Goal: Information Seeking & Learning: Learn about a topic

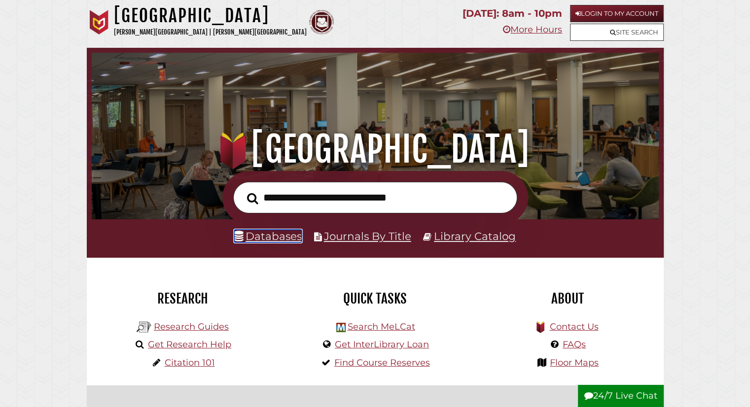
click at [269, 236] on link "Databases" at bounding box center [268, 236] width 68 height 13
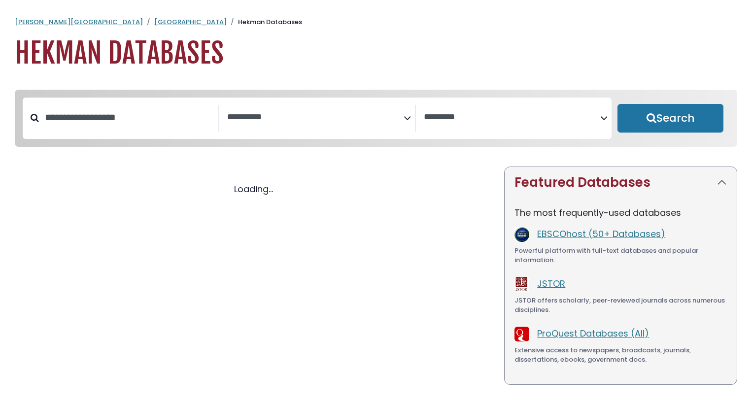
select select "Database Subject Filter"
select select "Database Vendors Filter"
select select "Database Subject Filter"
select select "Database Vendors Filter"
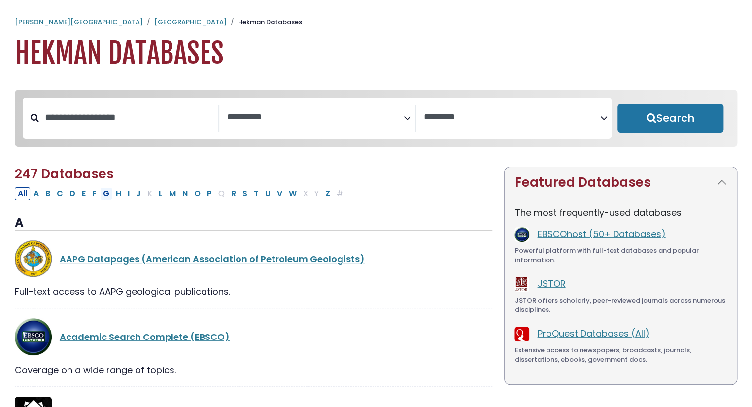
click at [110, 200] on button "G" at bounding box center [106, 193] width 12 height 13
select select "Database Subject Filter"
select select "Database Vendors Filter"
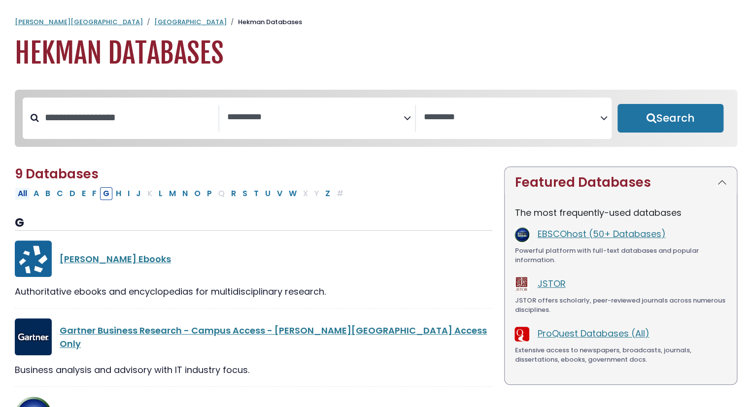
click at [29, 195] on button "All" at bounding box center [22, 193] width 15 height 13
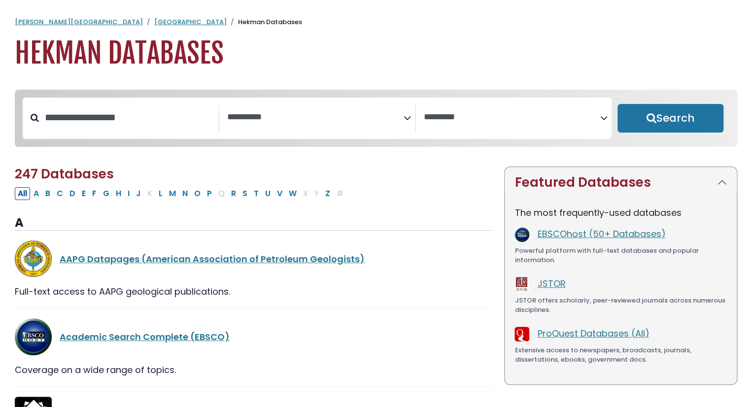
select select "Database Subject Filter"
select select "Database Vendors Filter"
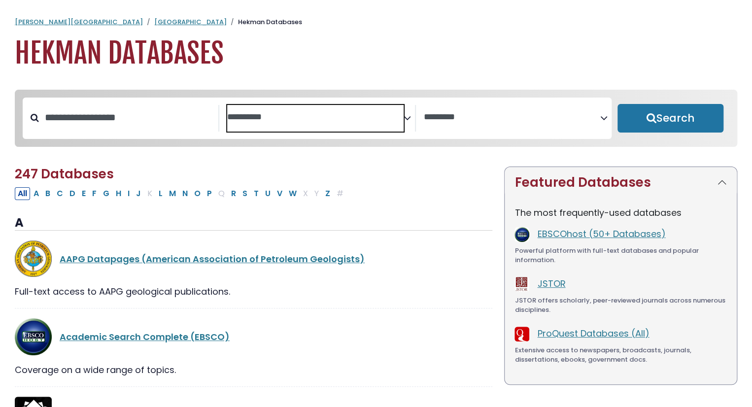
click at [292, 125] on span "Search filters" at bounding box center [315, 118] width 176 height 27
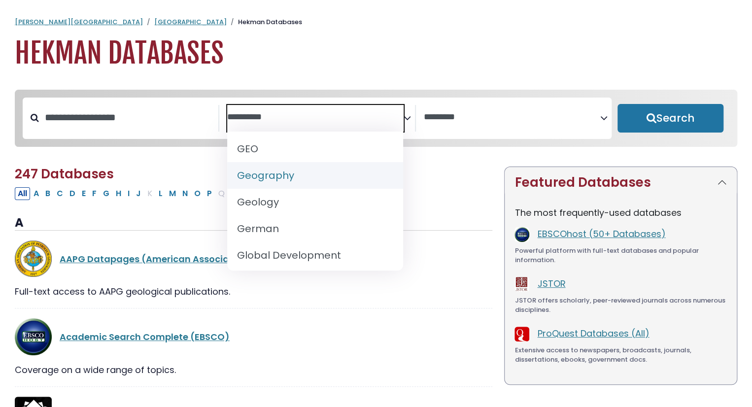
scroll to position [510, 0]
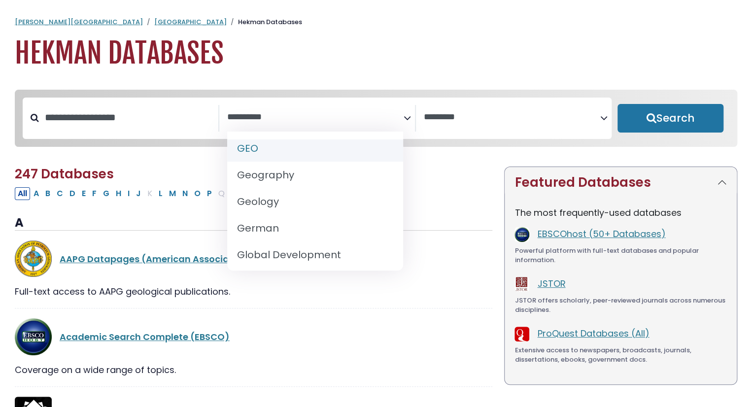
select select "*****"
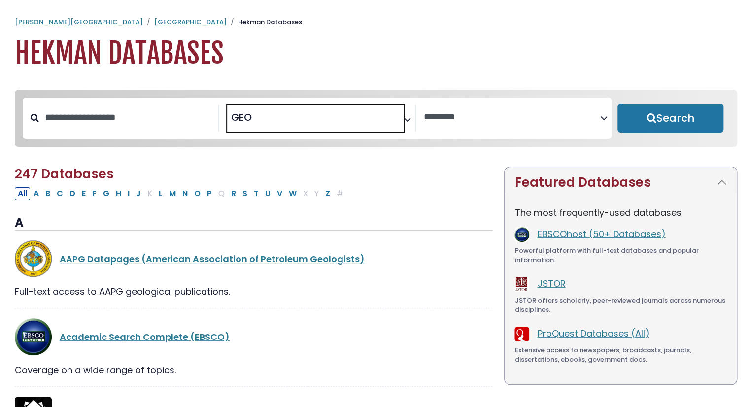
scroll to position [234, 0]
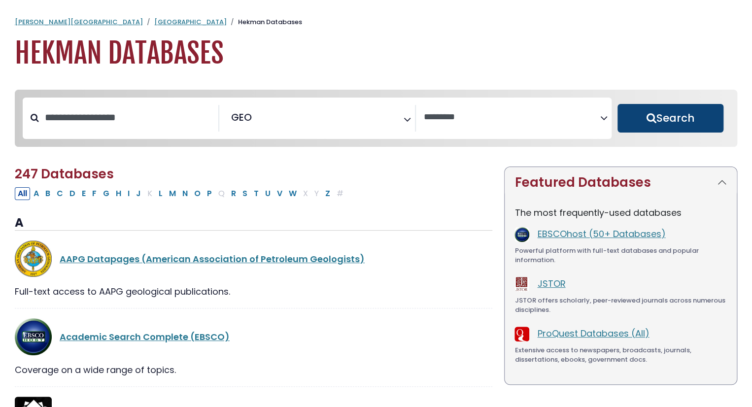
click at [643, 109] on button "Search" at bounding box center [671, 118] width 106 height 29
select select "Database Vendors Filter"
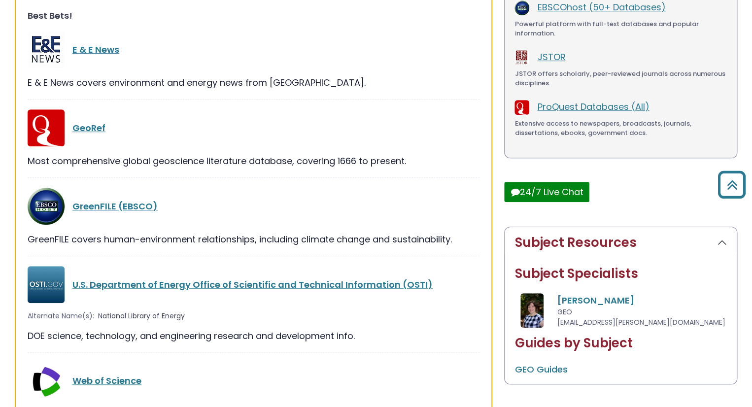
scroll to position [261, 0]
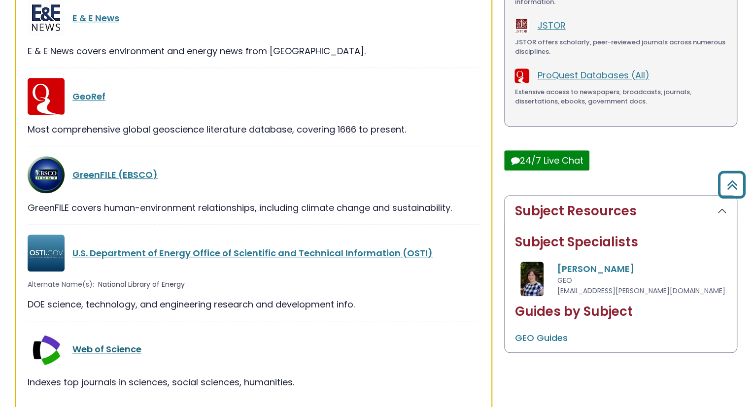
click at [103, 351] on link "Web of Science" at bounding box center [106, 349] width 69 height 12
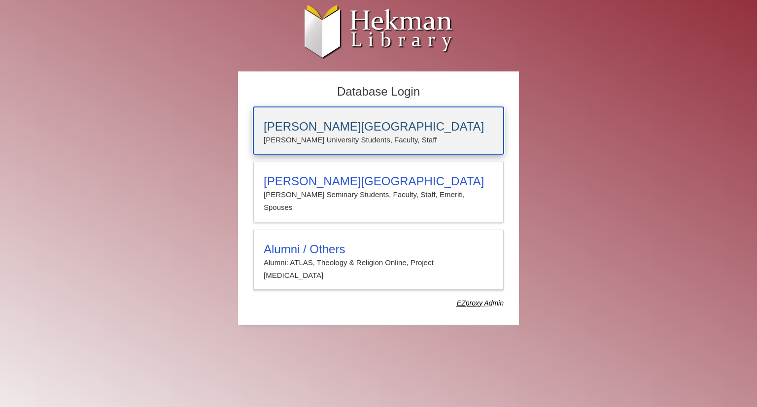
click at [353, 136] on p "Calvin University Students, Faculty, Staff" at bounding box center [379, 140] width 230 height 13
